Goal: Task Accomplishment & Management: Manage account settings

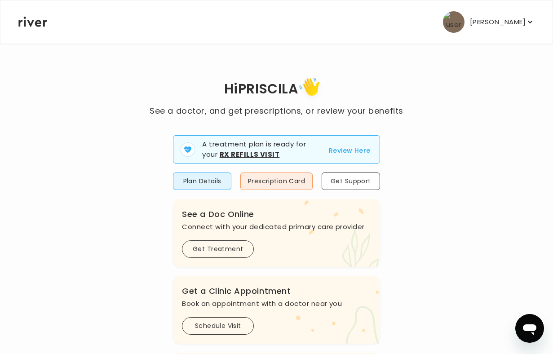
click at [528, 21] on icon "button" at bounding box center [530, 22] width 4 height 3
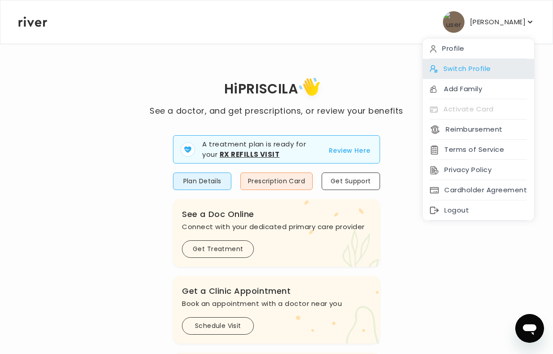
click at [489, 66] on div "Switch Profile" at bounding box center [478, 69] width 111 height 20
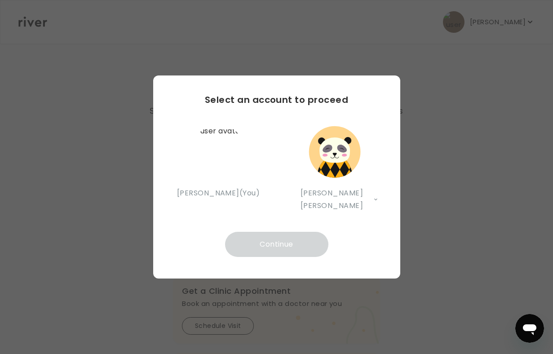
click at [214, 156] on img "button" at bounding box center [218, 152] width 54 height 54
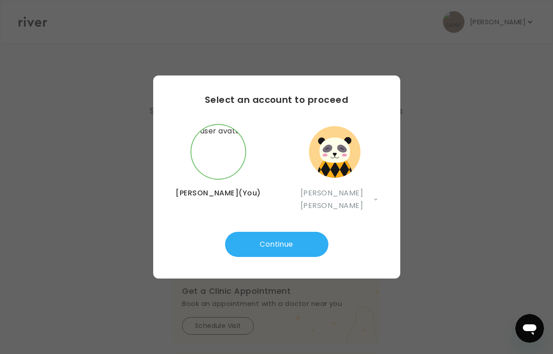
click at [335, 162] on img "button" at bounding box center [335, 152] width 54 height 54
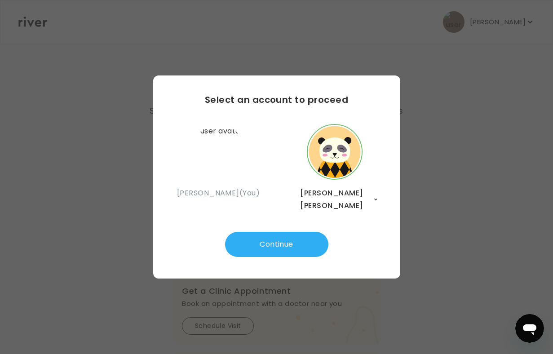
click at [358, 201] on span "[PERSON_NAME] [PERSON_NAME]" at bounding box center [332, 199] width 82 height 25
click at [233, 145] on img "button" at bounding box center [218, 152] width 54 height 54
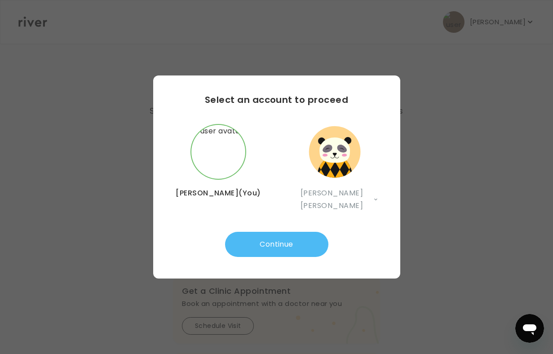
click at [292, 246] on button "Continue" at bounding box center [276, 244] width 103 height 25
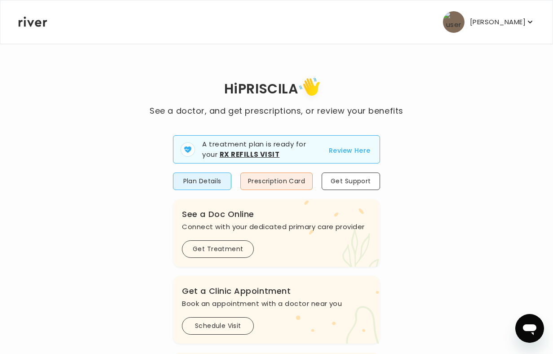
click at [504, 22] on p "[PERSON_NAME]" at bounding box center [498, 22] width 56 height 13
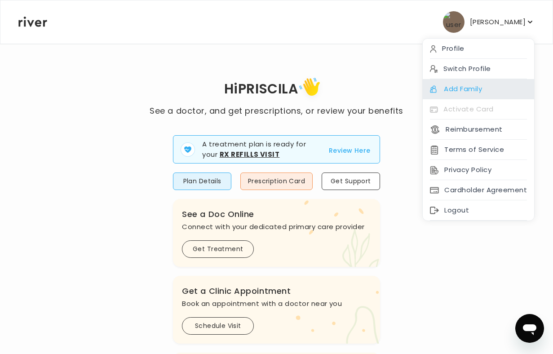
click at [479, 89] on div "Add Family" at bounding box center [478, 89] width 111 height 20
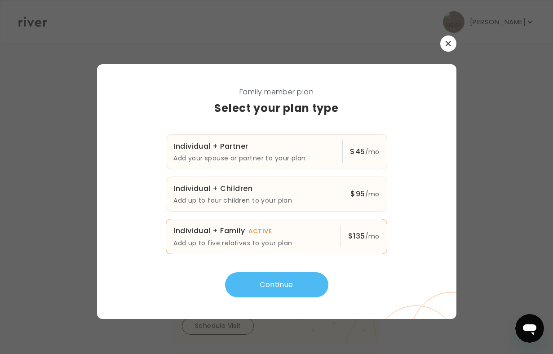
click at [296, 280] on button "Continue" at bounding box center [276, 284] width 103 height 25
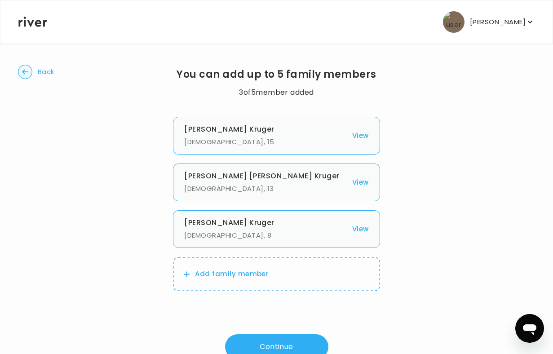
scroll to position [31, 0]
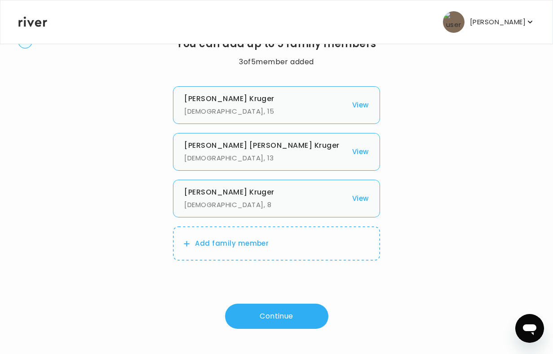
click at [360, 103] on button "View" at bounding box center [360, 105] width 17 height 13
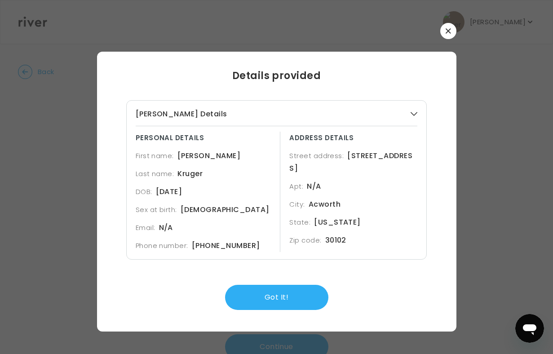
scroll to position [0, 0]
